Goal: Task Accomplishment & Management: Use online tool/utility

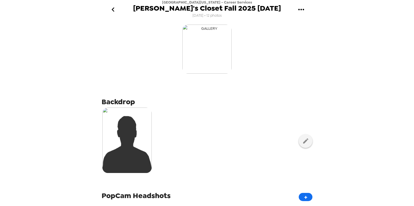
click at [217, 53] on img "button" at bounding box center [206, 49] width 49 height 49
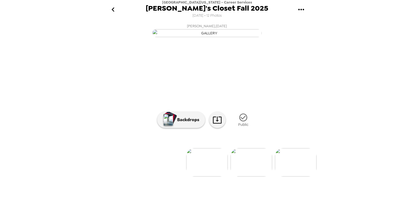
click at [115, 8] on icon "go back" at bounding box center [113, 9] width 9 height 9
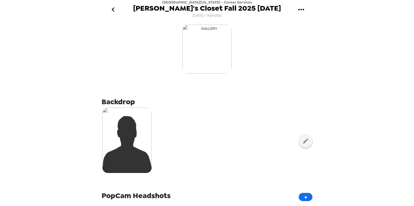
click at [200, 32] on img "button" at bounding box center [206, 49] width 49 height 49
